Goal: Check status: Check status

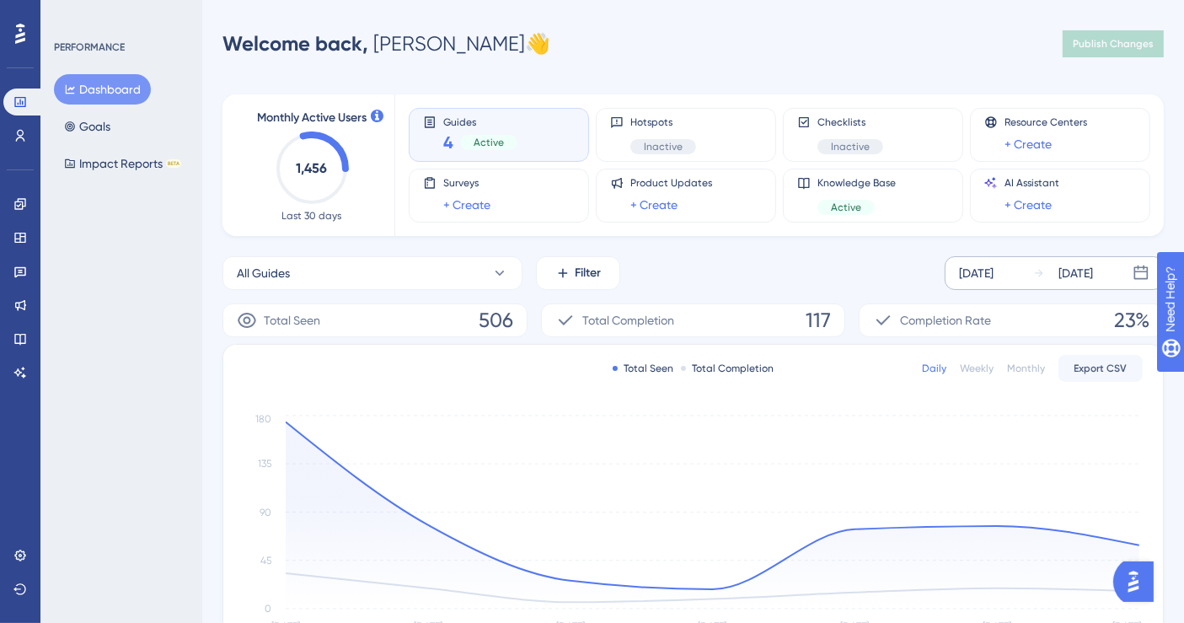
click at [993, 273] on div "[DATE]" at bounding box center [976, 273] width 35 height 20
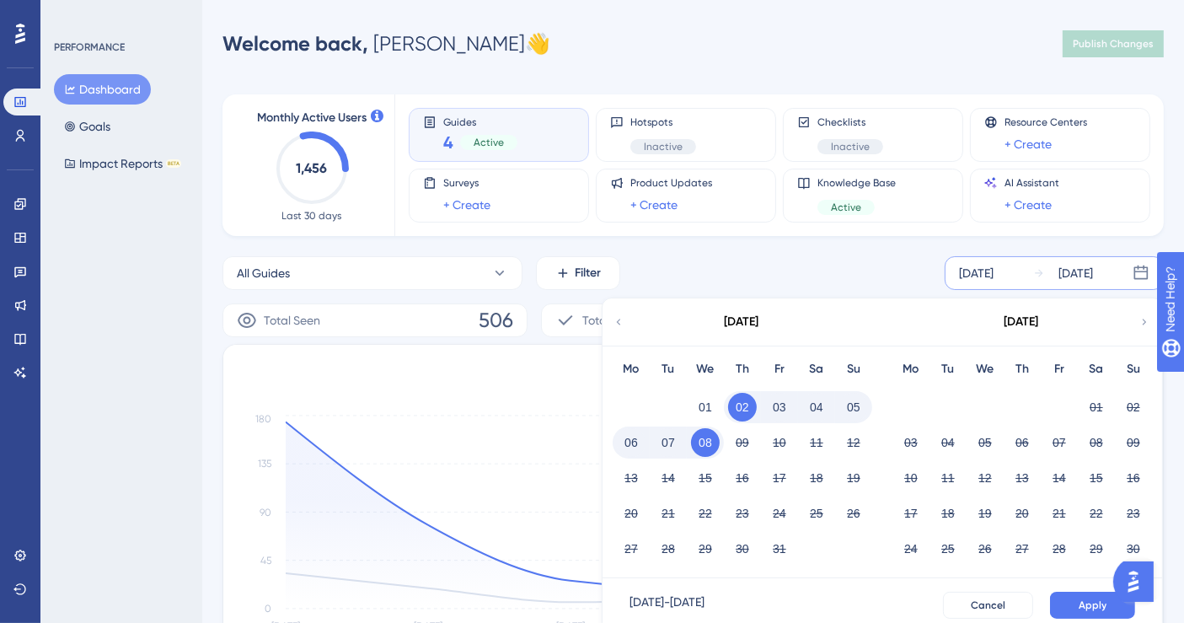
click at [704, 436] on button "08" at bounding box center [705, 442] width 29 height 29
click at [716, 443] on button "08" at bounding box center [705, 442] width 29 height 29
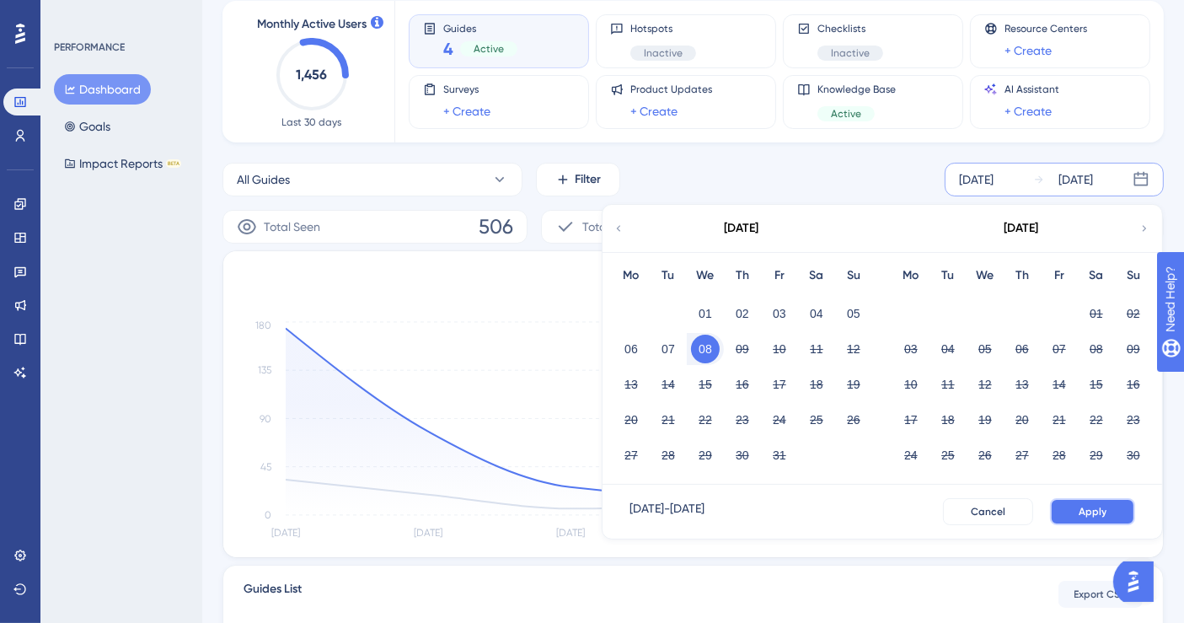
click at [1076, 506] on button "Apply" at bounding box center [1092, 511] width 85 height 27
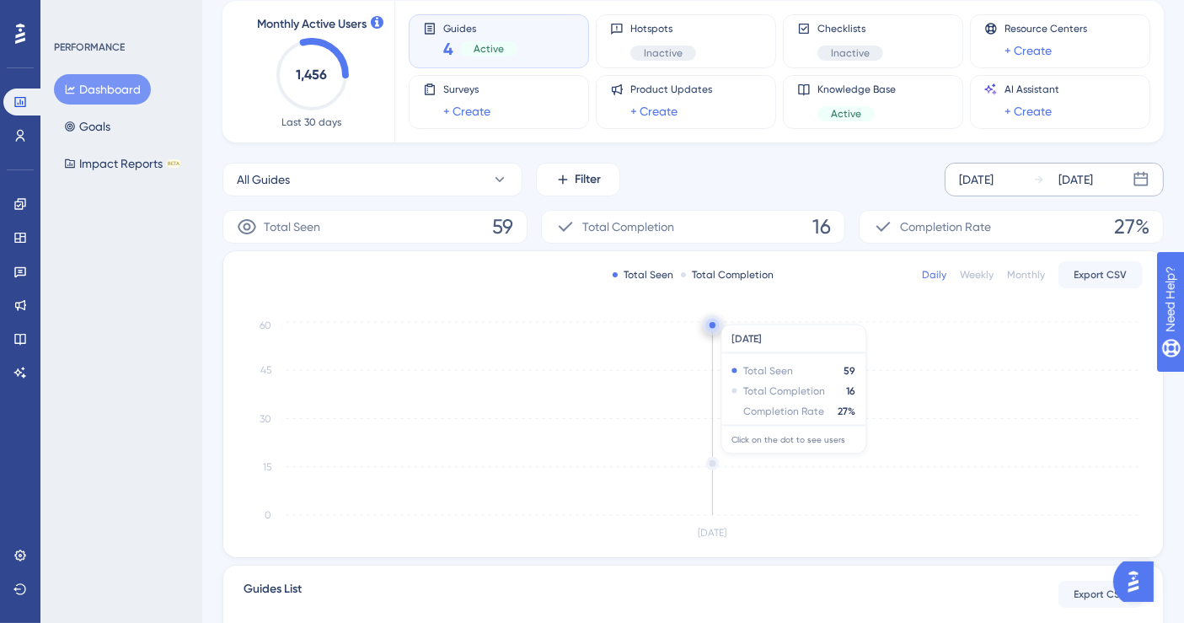
click at [709, 461] on circle at bounding box center [713, 463] width 10 height 10
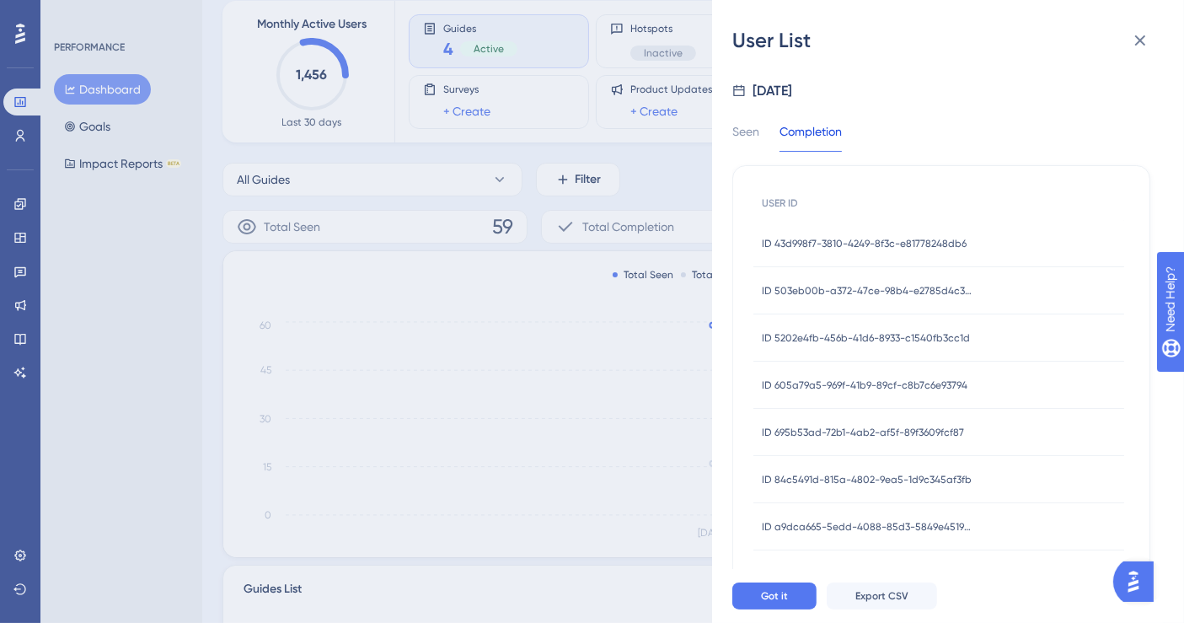
click at [880, 251] on div "ID 43d998f7-3810-4249-8f3c-e81778248db6 ID 43d998f7-3810-4249-8f3c-e81778248db6" at bounding box center [864, 243] width 205 height 47
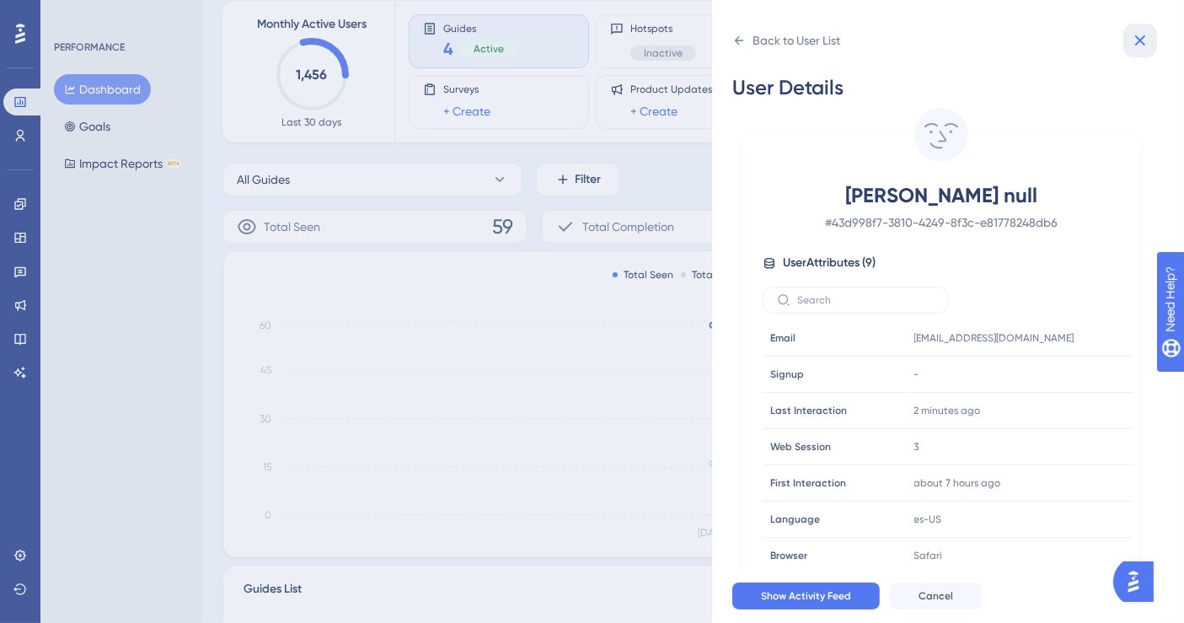
click at [1142, 36] on icon at bounding box center [1140, 40] width 20 height 20
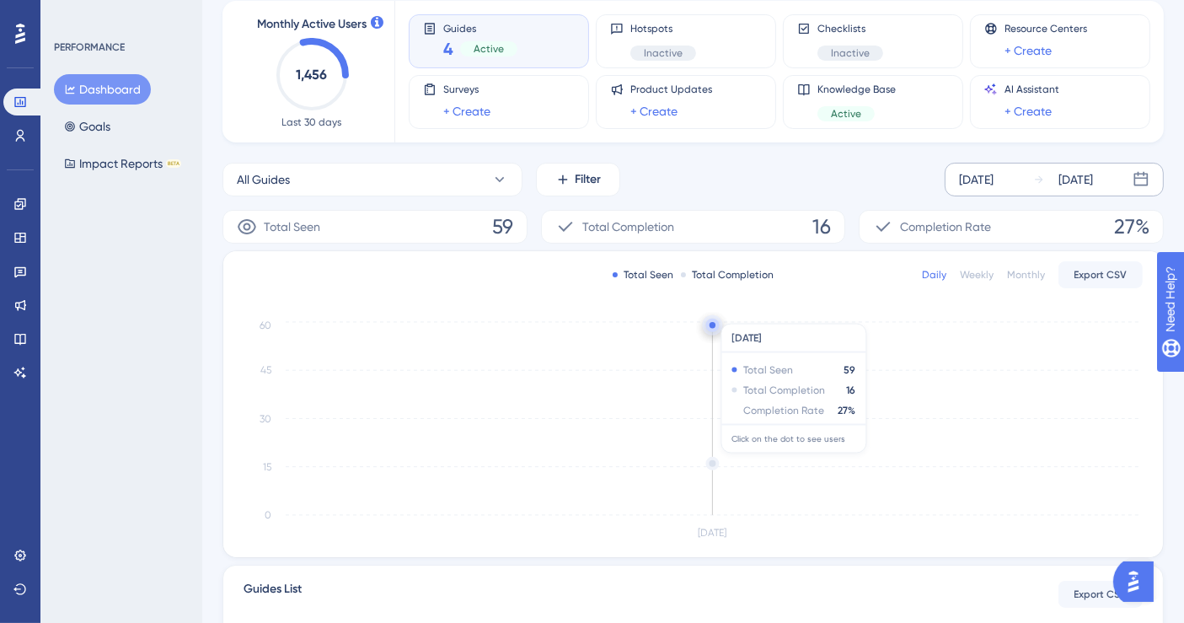
click at [717, 459] on circle at bounding box center [713, 463] width 10 height 10
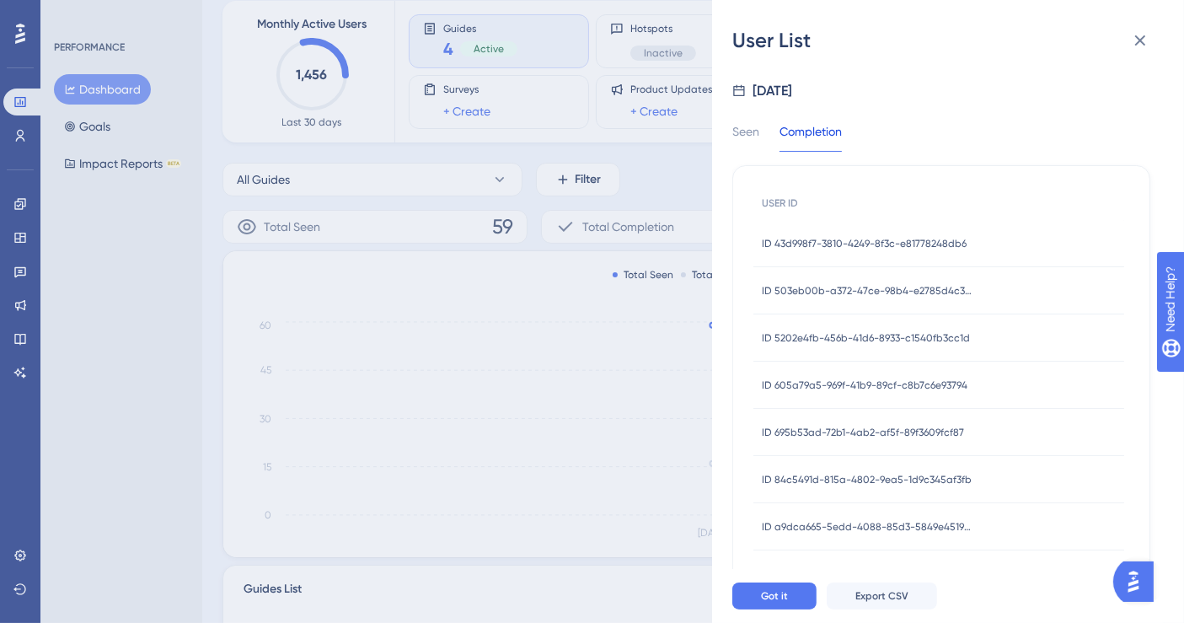
scroll to position [163, 0]
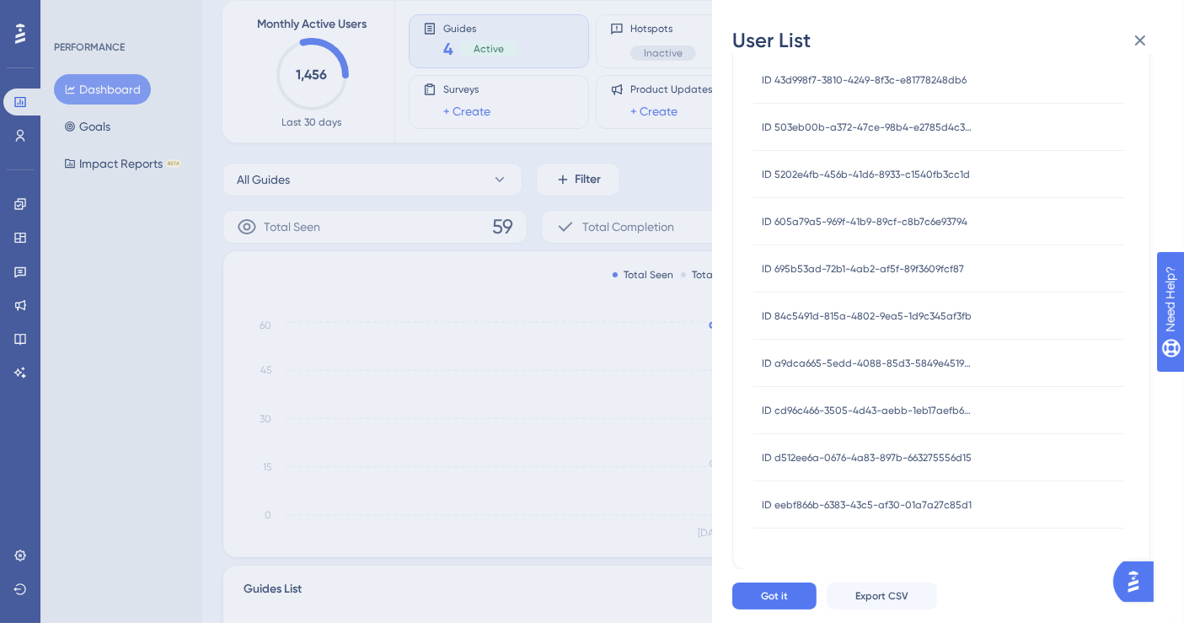
click at [919, 492] on div "ID eebf866b-6383-43c5-af30-01a7a27c85d1 ID eebf866b-6383-43c5-af30-01a7a27c85d1" at bounding box center [867, 504] width 210 height 47
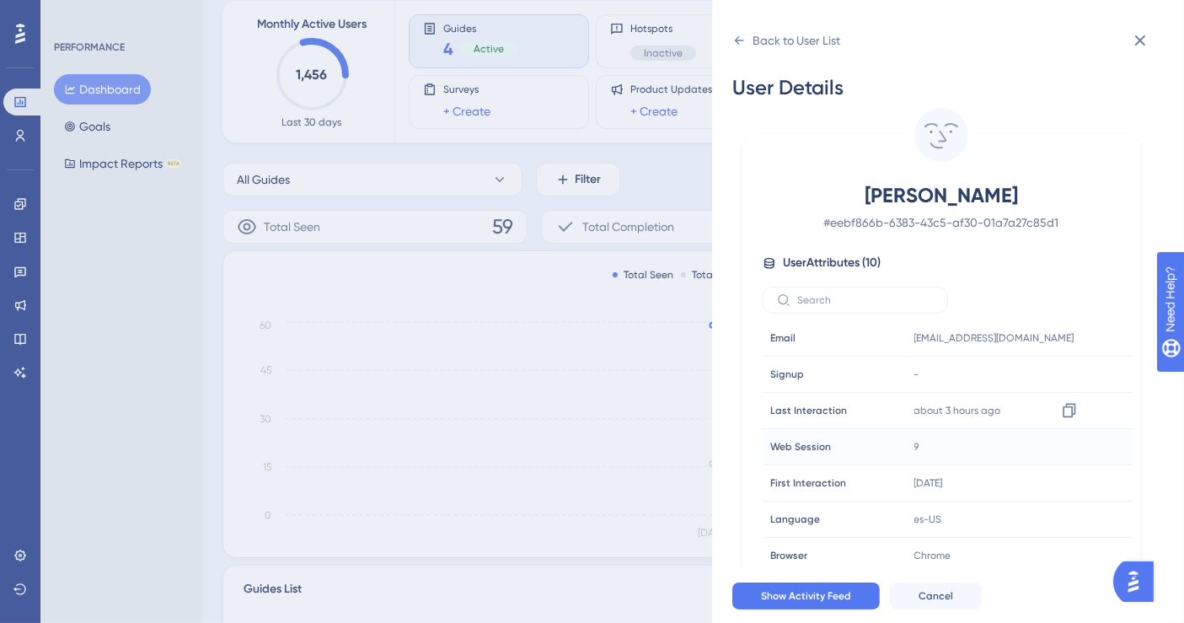
scroll to position [12, 0]
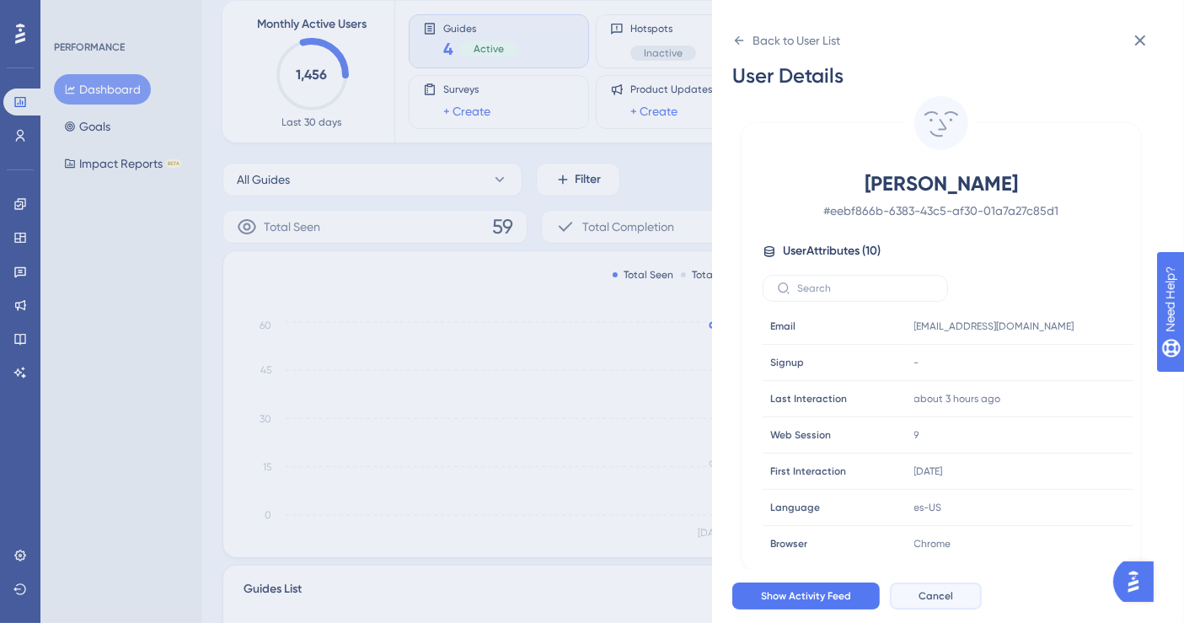
click at [948, 599] on span "Cancel" at bounding box center [935, 595] width 35 height 13
